Goal: Task Accomplishment & Management: Complete application form

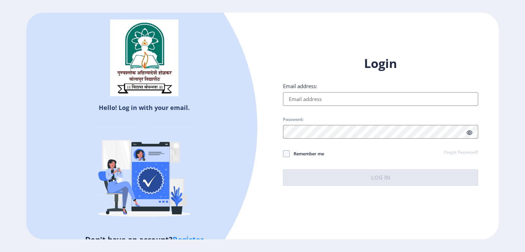
click at [309, 100] on input "Email address:" at bounding box center [380, 99] width 195 height 14
type input "[EMAIL_ADDRESS][DOMAIN_NAME]"
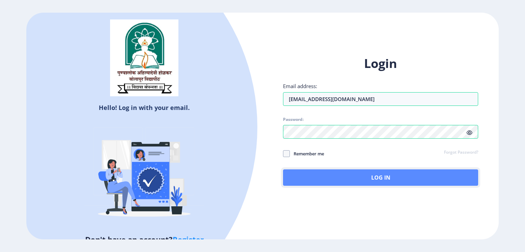
click at [364, 178] on button "Log In" at bounding box center [380, 178] width 195 height 16
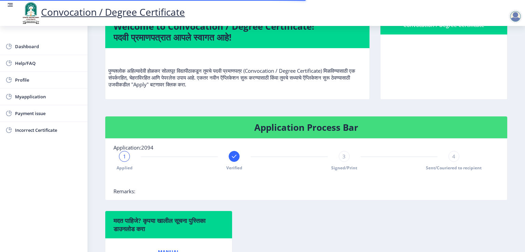
scroll to position [70, 0]
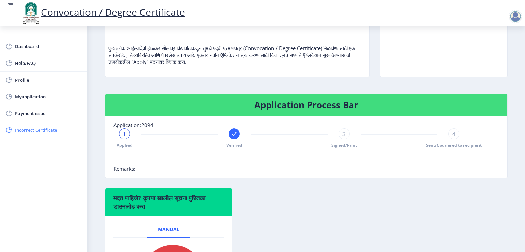
drag, startPoint x: 122, startPoint y: 180, endPoint x: 85, endPoint y: 130, distance: 61.8
click at [85, 130] on link "Incorrect Certificate" at bounding box center [44, 130] width 88 height 16
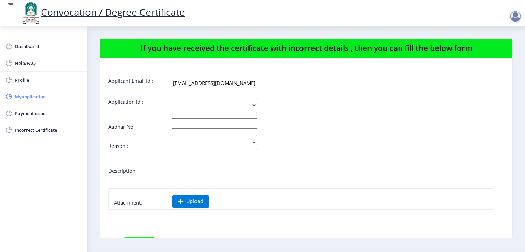
click at [32, 94] on span "Myapplication" at bounding box center [48, 97] width 67 height 8
